Goal: Navigation & Orientation: Find specific page/section

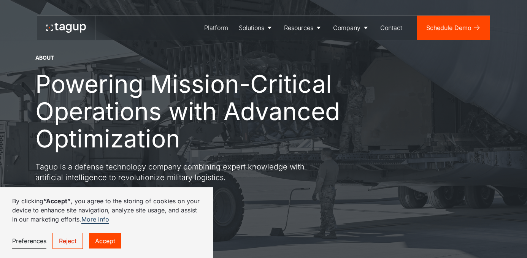
click at [114, 241] on link "Accept" at bounding box center [105, 240] width 32 height 15
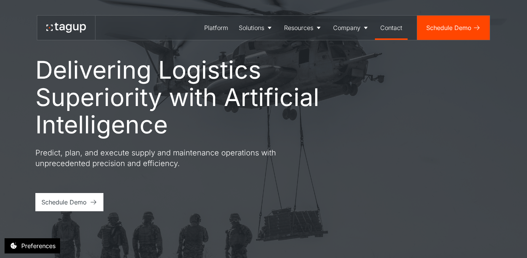
click at [387, 32] on div "Contact" at bounding box center [391, 27] width 22 height 9
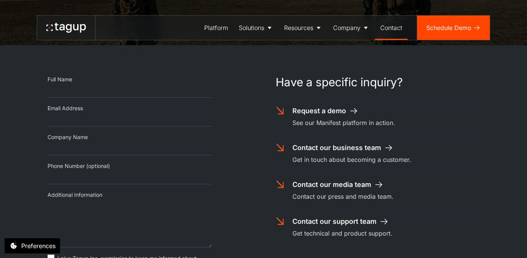
scroll to position [131, 0]
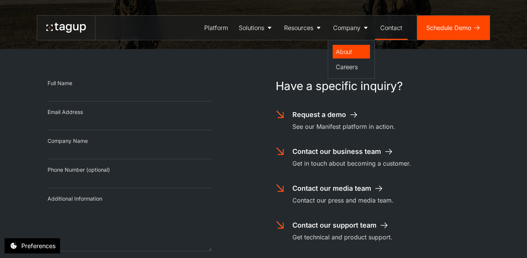
click at [348, 53] on div "About" at bounding box center [351, 51] width 31 height 9
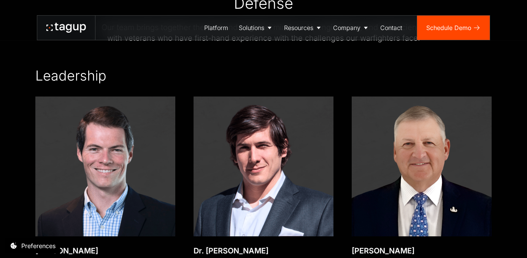
scroll to position [1005, 0]
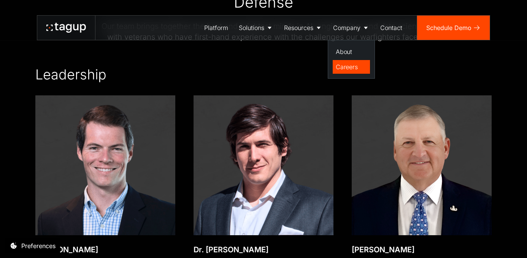
click at [350, 67] on div "Careers" at bounding box center [351, 66] width 31 height 9
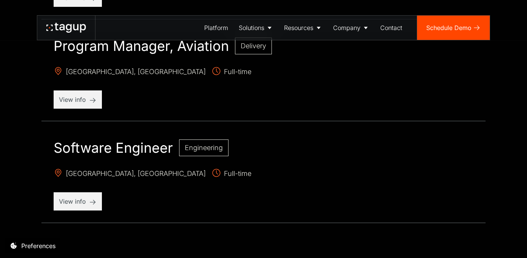
scroll to position [910, 0]
